Goal: Find specific page/section: Find specific page/section

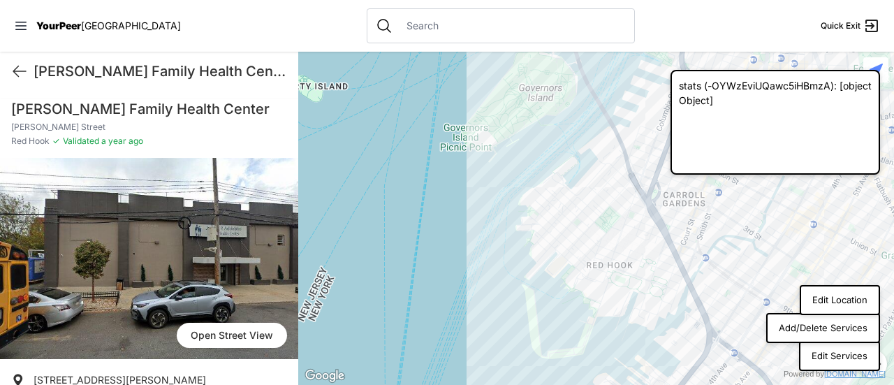
scroll to position [238, 0]
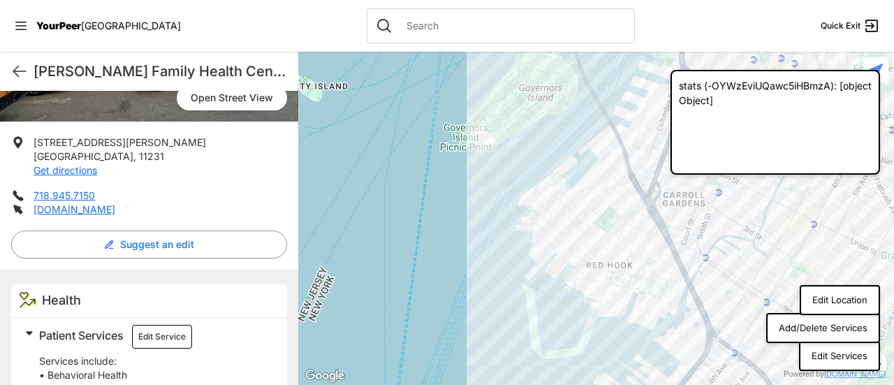
click at [398, 23] on input "text" at bounding box center [512, 26] width 228 height 14
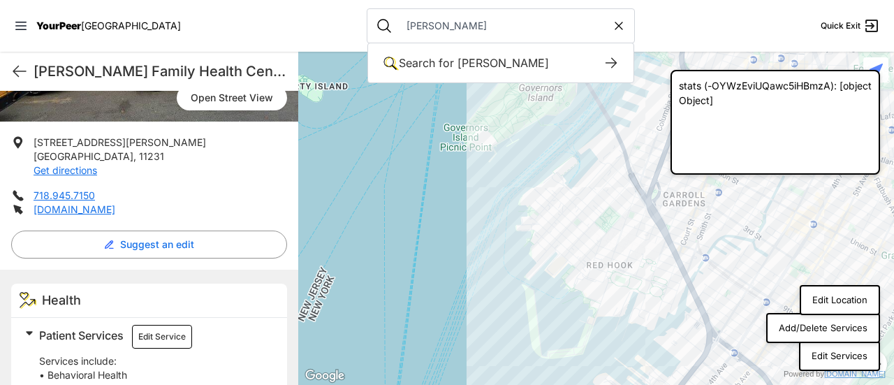
type input "[PERSON_NAME]"
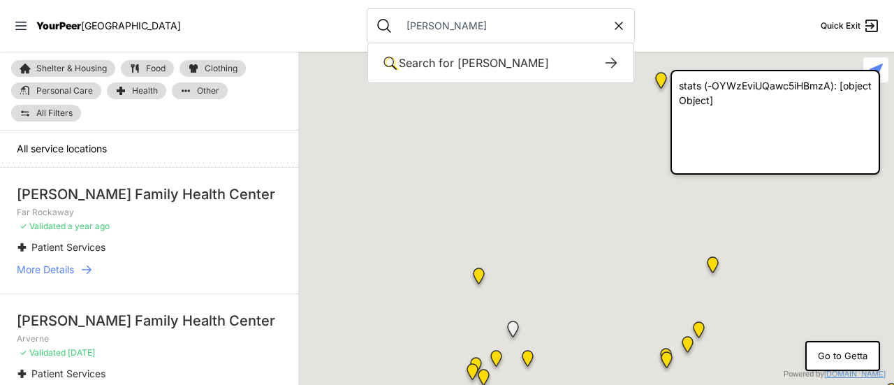
click at [259, 120] on div "Shelter & Housing Food Clothing Personal Care Health Other All Filters" at bounding box center [149, 91] width 298 height 79
click at [242, 99] on div "Shelter & Housing Food Clothing Personal Care Health Other All Filters" at bounding box center [149, 91] width 298 height 79
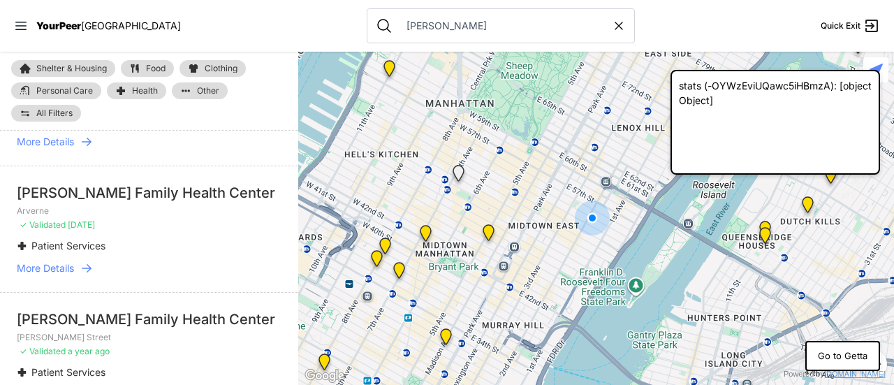
scroll to position [140, 0]
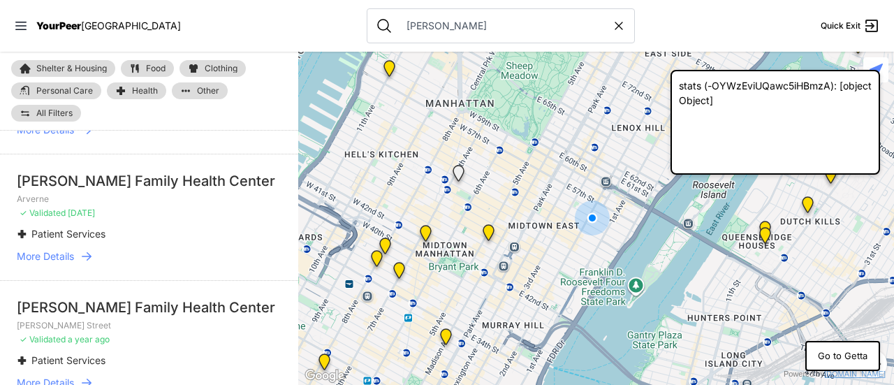
drag, startPoint x: 58, startPoint y: 291, endPoint x: 286, endPoint y: 110, distance: 291.9
click at [286, 109] on div "Shelter & Housing Food Clothing Personal Care Health Other All Filters" at bounding box center [149, 91] width 298 height 79
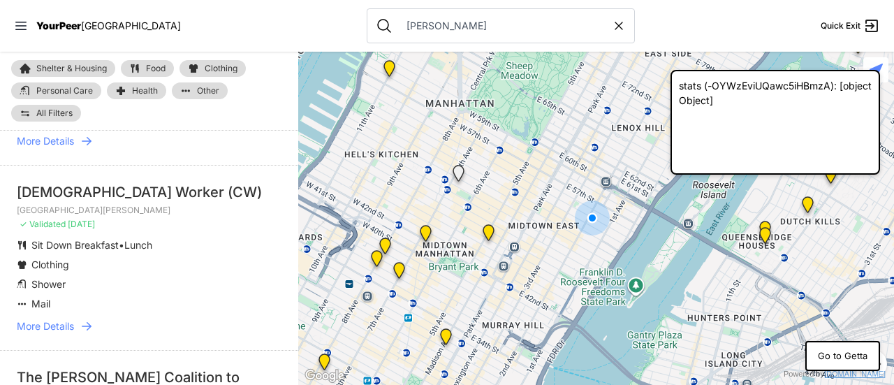
scroll to position [908, 0]
